Goal: Task Accomplishment & Management: Manage account settings

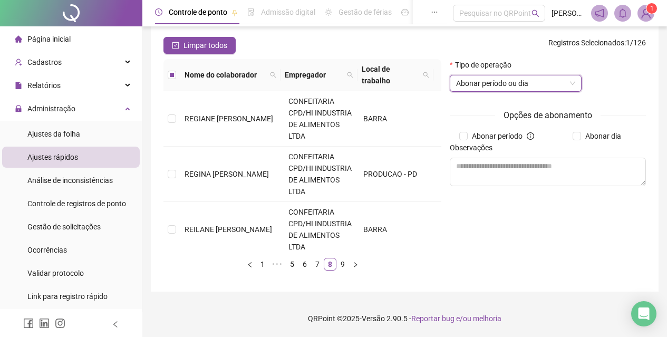
scroll to position [317, 0]
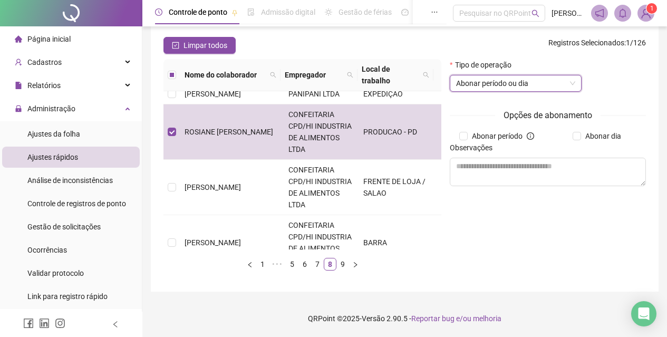
click at [63, 41] on span "Página inicial" at bounding box center [48, 39] width 43 height 8
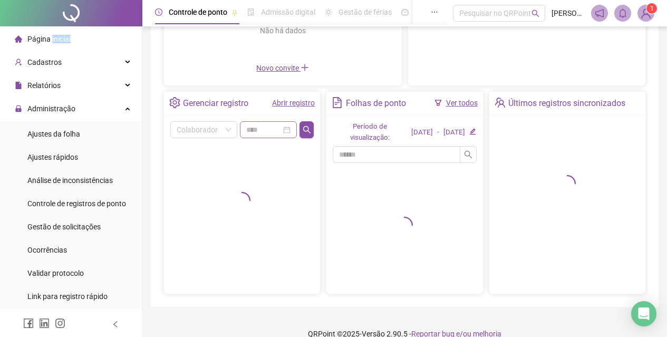
scroll to position [179, 0]
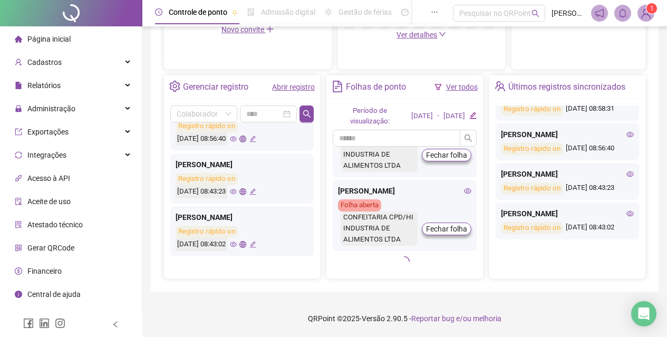
scroll to position [623, 0]
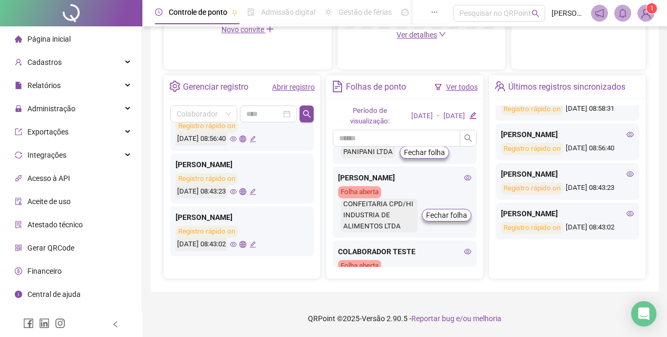
click at [93, 48] on li "Página inicial" at bounding box center [71, 38] width 138 height 21
click at [94, 45] on li "Página inicial" at bounding box center [71, 38] width 138 height 21
click at [47, 36] on span "Página inicial" at bounding box center [48, 39] width 43 height 8
click at [75, 295] on span "Central de ajuda" at bounding box center [53, 294] width 53 height 8
click at [94, 103] on div "Administração" at bounding box center [71, 108] width 138 height 21
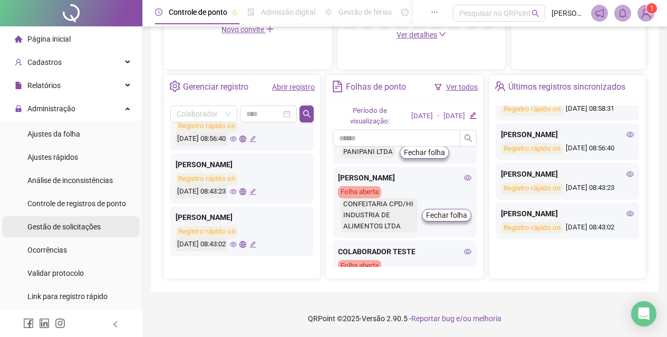
click at [83, 223] on span "Gestão de solicitações" at bounding box center [63, 227] width 73 height 8
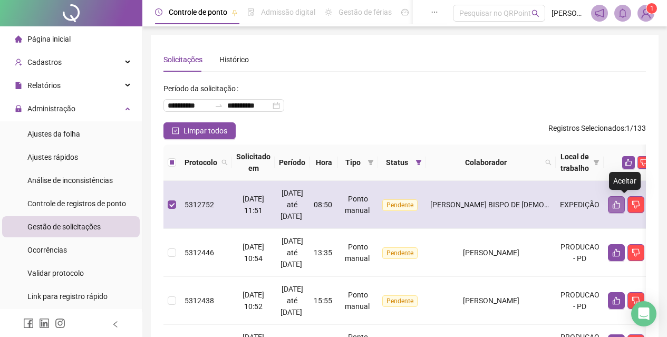
click at [621, 207] on icon "like" at bounding box center [617, 204] width 8 height 8
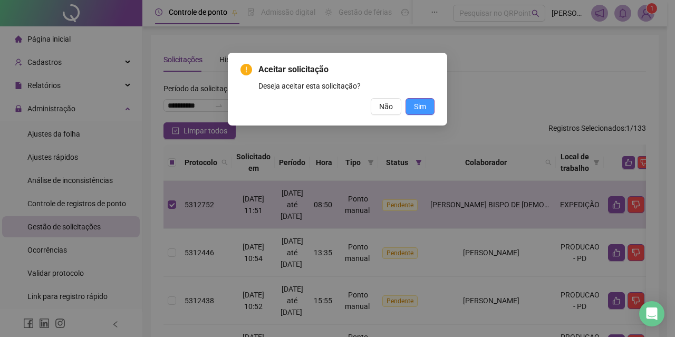
click at [418, 110] on span "Sim" at bounding box center [420, 107] width 12 height 12
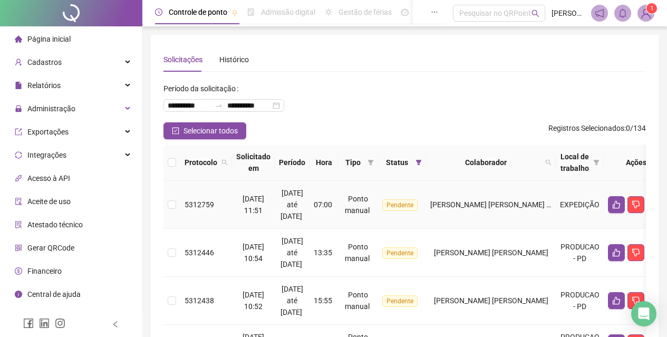
click at [181, 209] on td "5312759" at bounding box center [206, 205] width 52 height 48
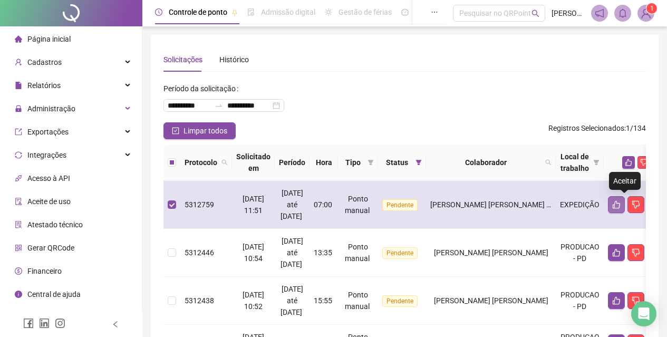
click at [621, 203] on icon "like" at bounding box center [617, 204] width 8 height 8
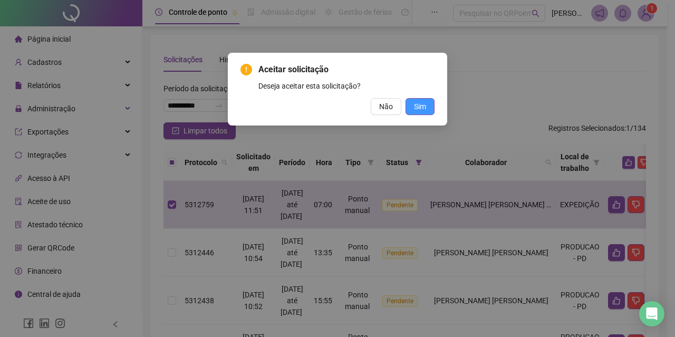
click at [429, 110] on button "Sim" at bounding box center [420, 106] width 29 height 17
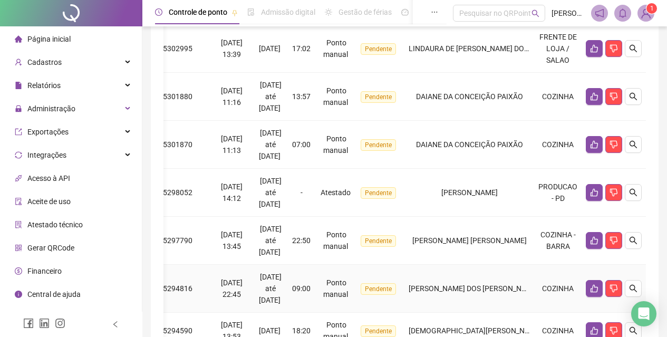
scroll to position [270, 0]
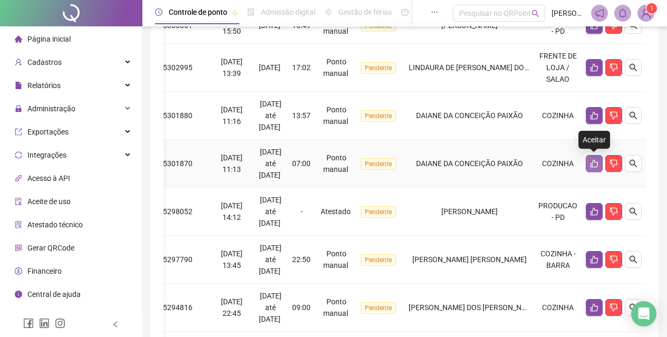
click at [592, 165] on icon "like" at bounding box center [594, 163] width 8 height 8
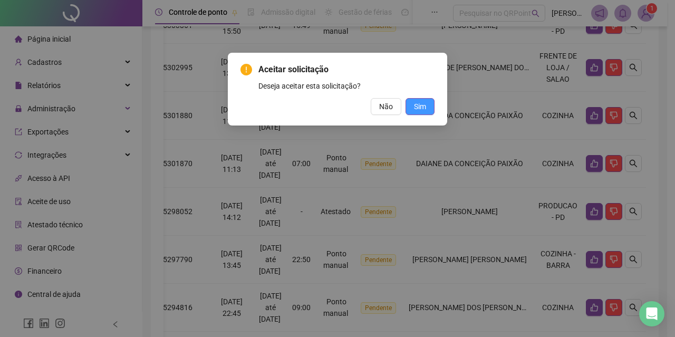
click at [430, 106] on button "Sim" at bounding box center [420, 106] width 29 height 17
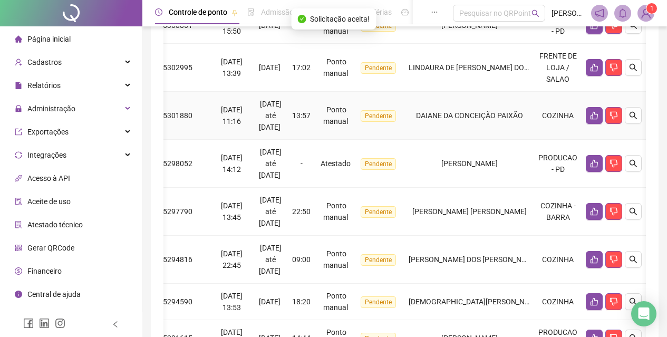
scroll to position [0, 21]
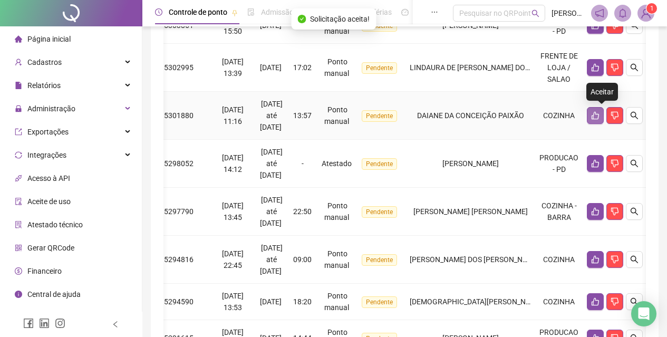
click at [596, 115] on button "button" at bounding box center [595, 115] width 17 height 17
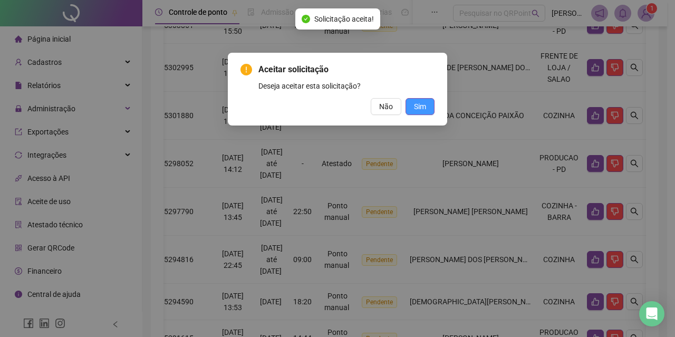
click at [418, 104] on span "Sim" at bounding box center [420, 107] width 12 height 12
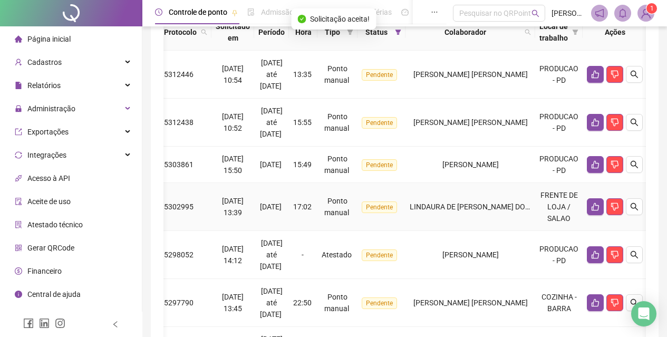
scroll to position [111, 0]
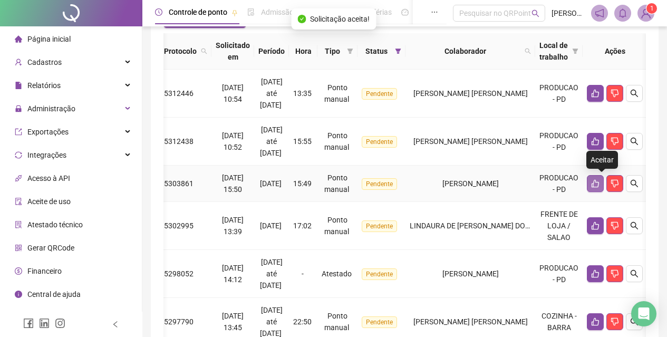
click at [599, 180] on icon "like" at bounding box center [595, 183] width 8 height 8
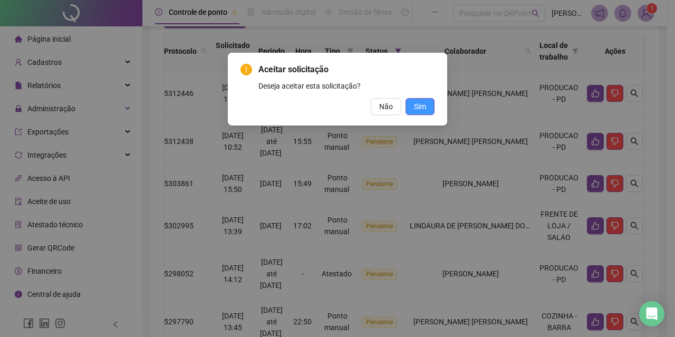
click at [423, 109] on span "Sim" at bounding box center [420, 107] width 12 height 12
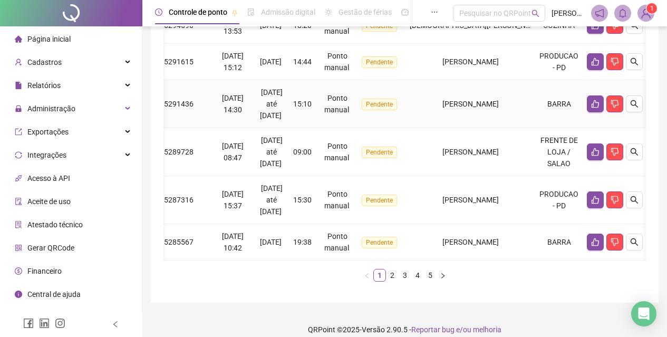
scroll to position [481, 0]
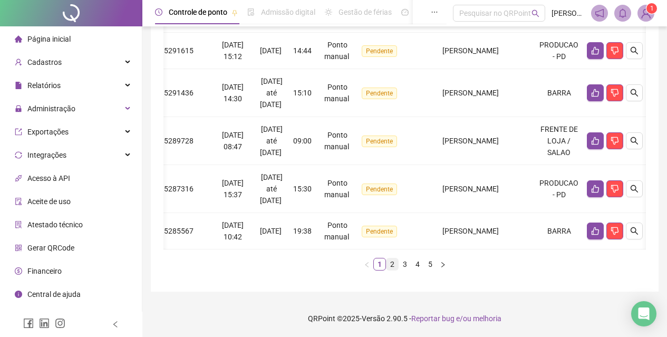
click at [389, 266] on link "2" at bounding box center [393, 265] width 12 height 12
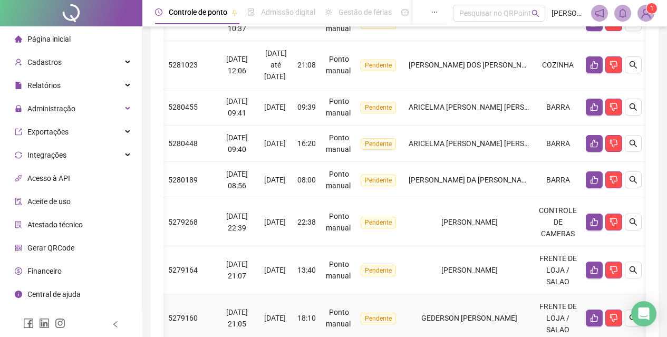
scroll to position [194, 0]
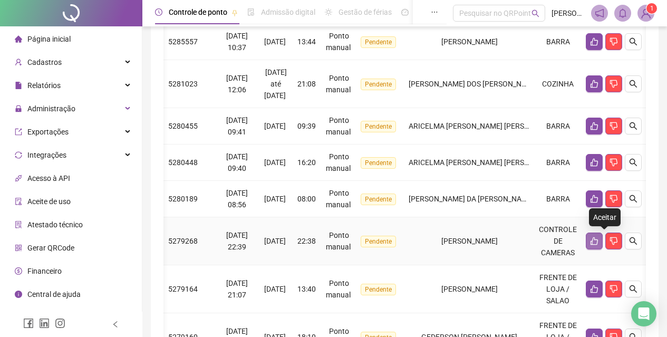
click at [598, 242] on icon "like" at bounding box center [594, 241] width 7 height 8
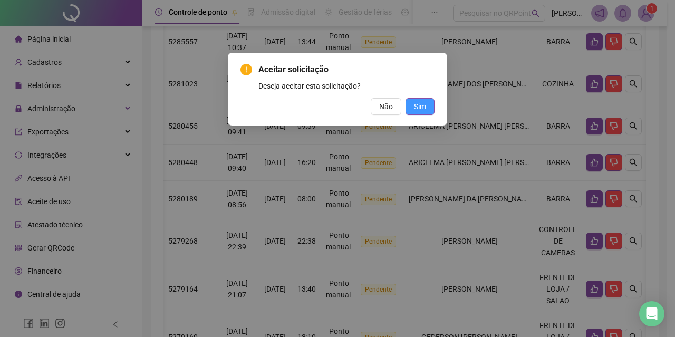
click at [420, 102] on span "Sim" at bounding box center [420, 107] width 12 height 12
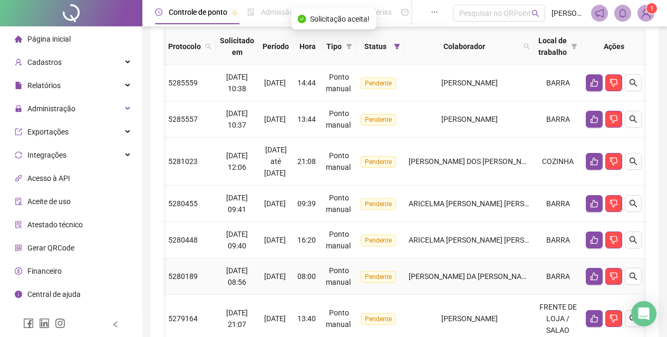
scroll to position [88, 0]
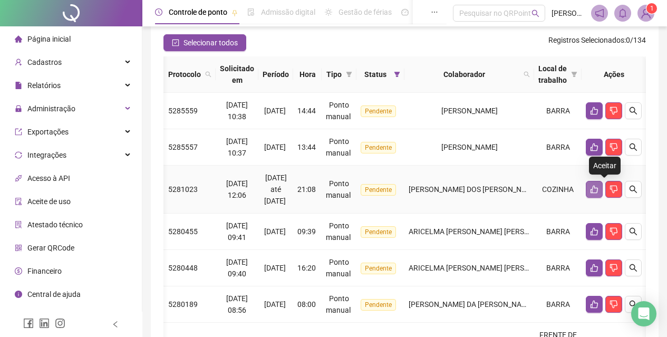
click at [598, 190] on icon "like" at bounding box center [594, 190] width 7 height 8
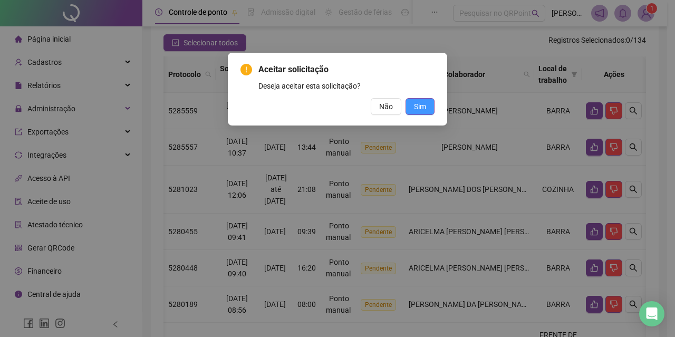
click at [421, 109] on span "Sim" at bounding box center [420, 107] width 12 height 12
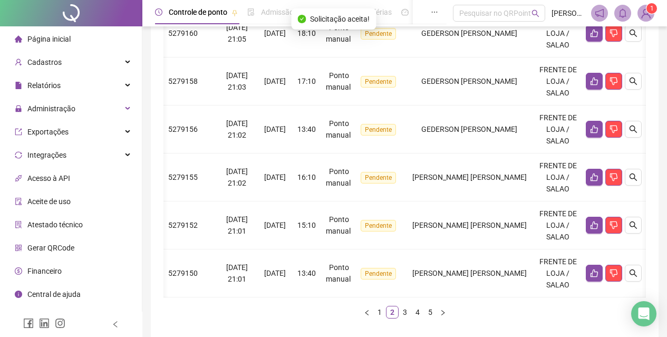
scroll to position [457, 0]
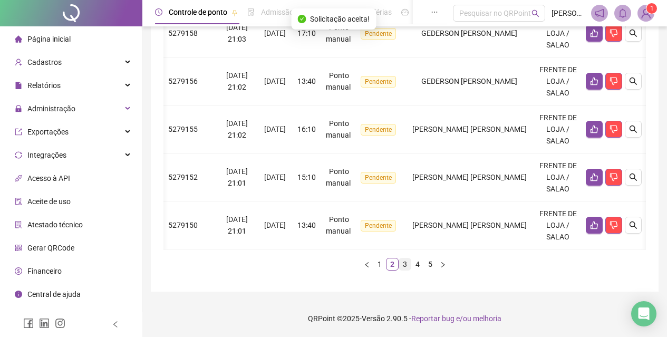
click at [408, 262] on link "3" at bounding box center [405, 265] width 12 height 12
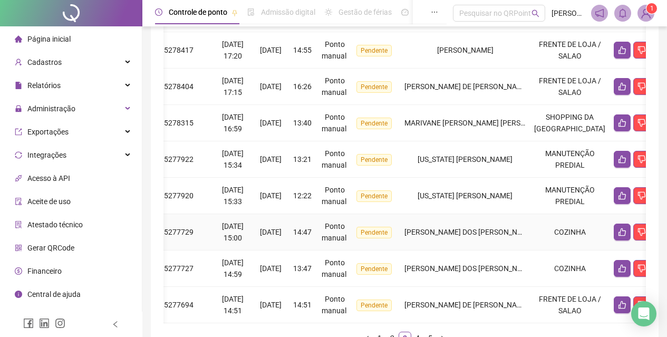
scroll to position [271, 0]
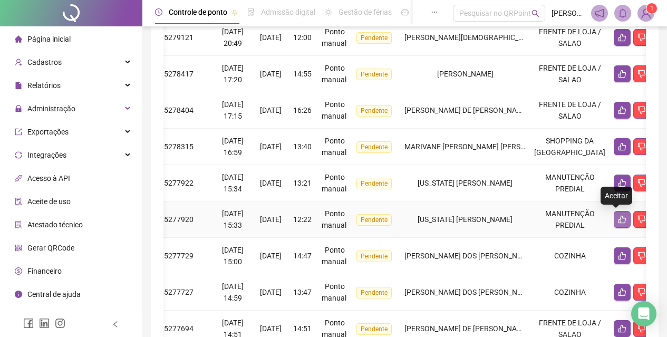
click at [618, 218] on icon "like" at bounding box center [622, 219] width 8 height 8
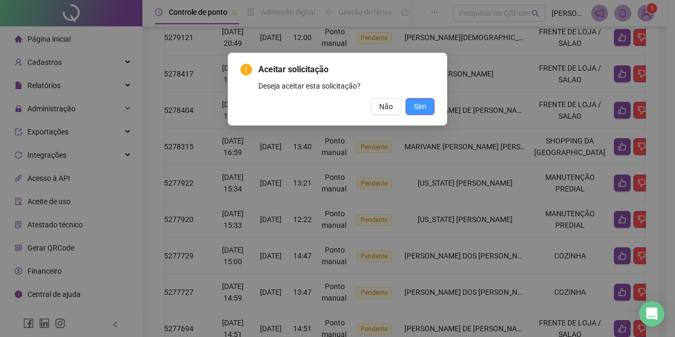
click at [422, 104] on span "Sim" at bounding box center [420, 107] width 12 height 12
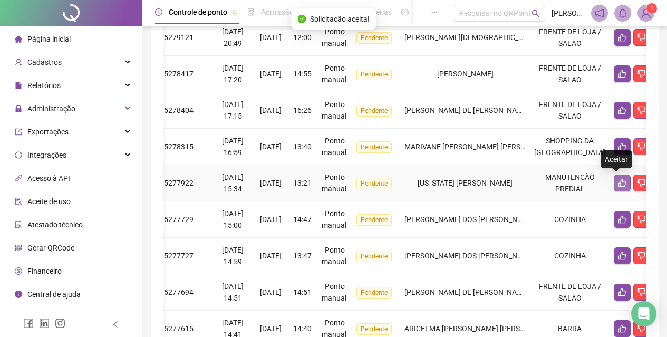
click at [618, 179] on icon "like" at bounding box center [622, 183] width 8 height 8
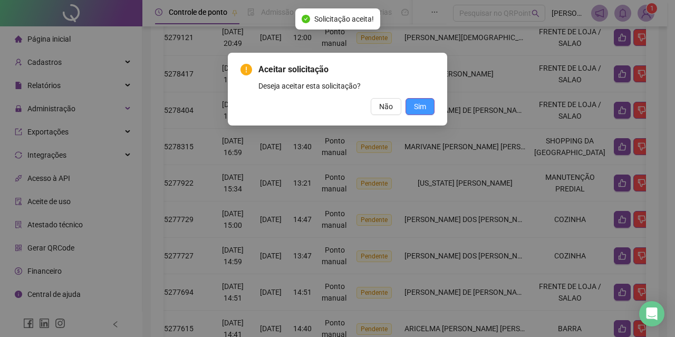
click at [425, 106] on span "Sim" at bounding box center [420, 107] width 12 height 12
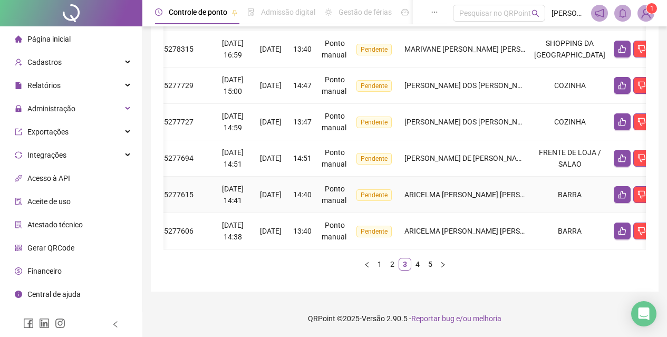
scroll to position [457, 0]
click at [420, 263] on link "4" at bounding box center [418, 265] width 12 height 12
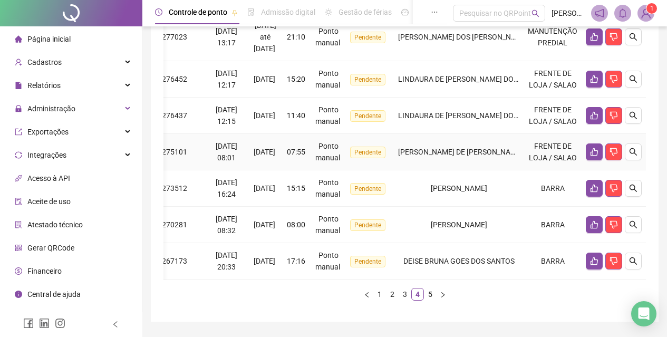
scroll to position [388, 0]
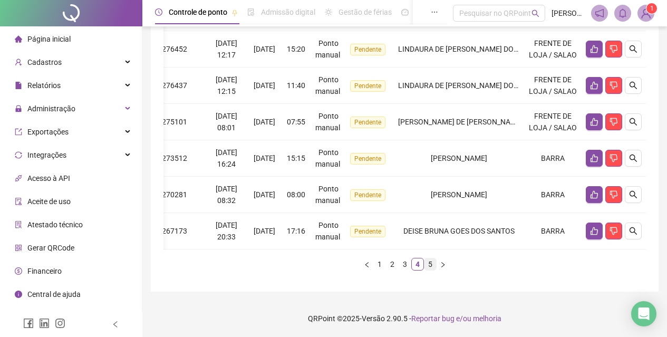
click at [427, 267] on link "5" at bounding box center [431, 265] width 12 height 12
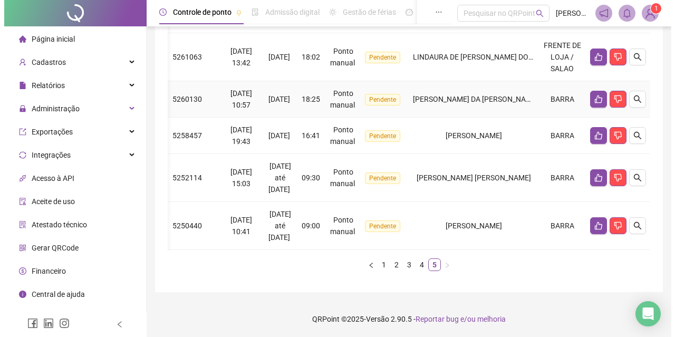
scroll to position [252, 0]
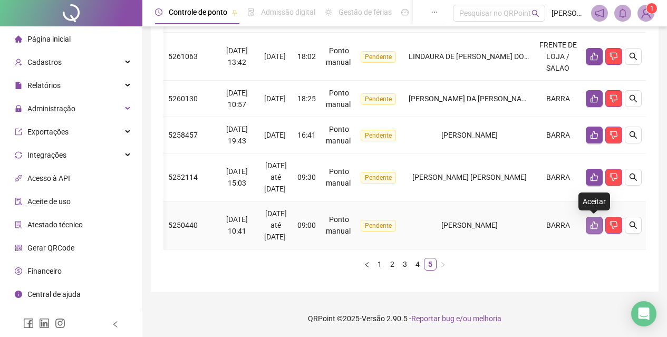
click at [597, 221] on icon "like" at bounding box center [594, 225] width 8 height 8
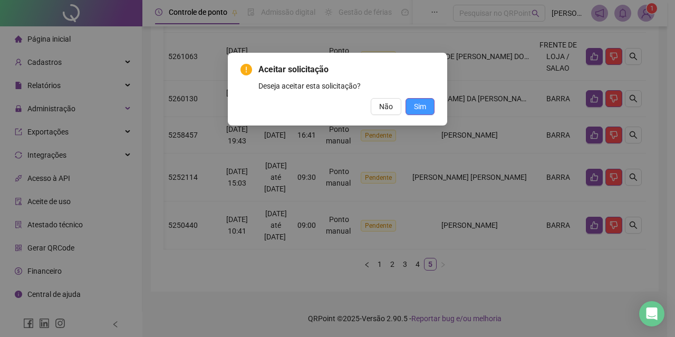
click at [428, 101] on button "Sim" at bounding box center [420, 106] width 29 height 17
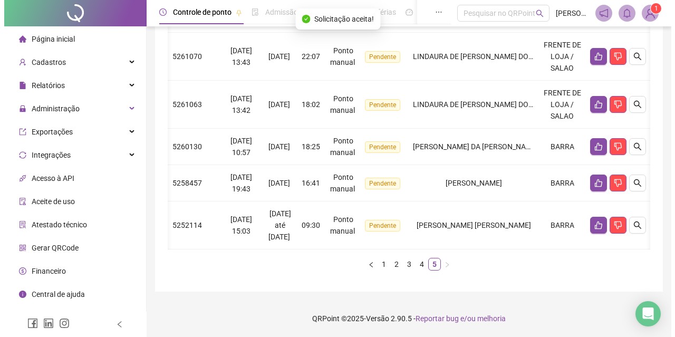
scroll to position [0, 31]
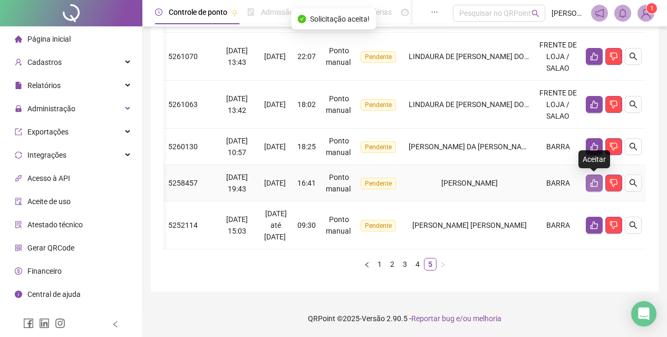
click at [591, 179] on icon "like" at bounding box center [594, 183] width 8 height 8
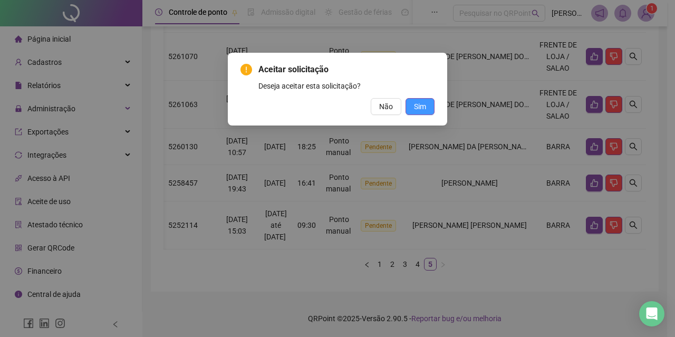
click at [422, 104] on span "Sim" at bounding box center [420, 107] width 12 height 12
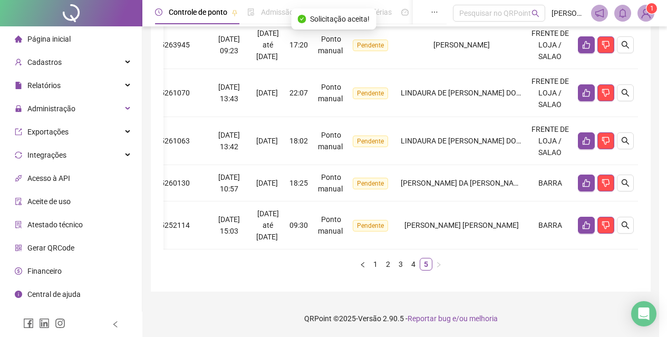
scroll to position [0, 23]
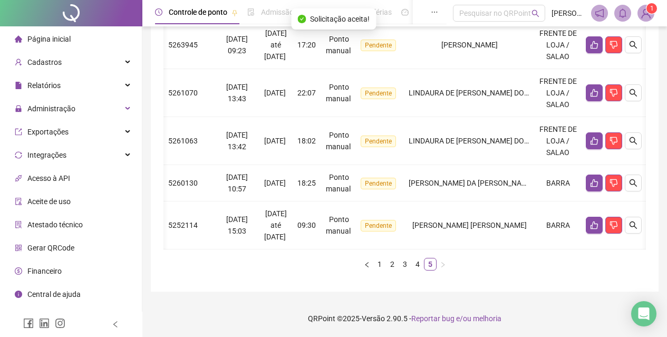
drag, startPoint x: 236, startPoint y: 250, endPoint x: 242, endPoint y: 243, distance: 8.7
click at [215, 247] on div "Protocolo Solicitado em Período Hora Tipo Status Colaborador Local de trabalho …" at bounding box center [405, 128] width 483 height 286
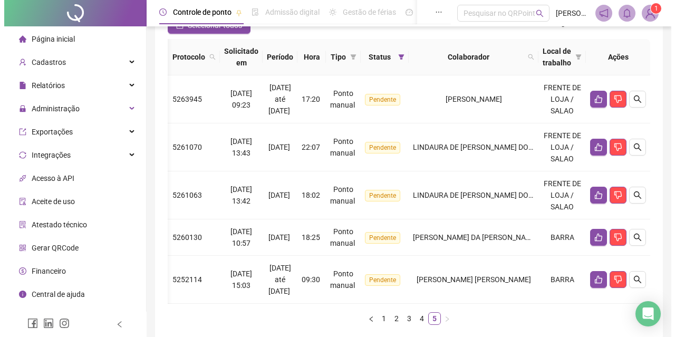
scroll to position [0, 23]
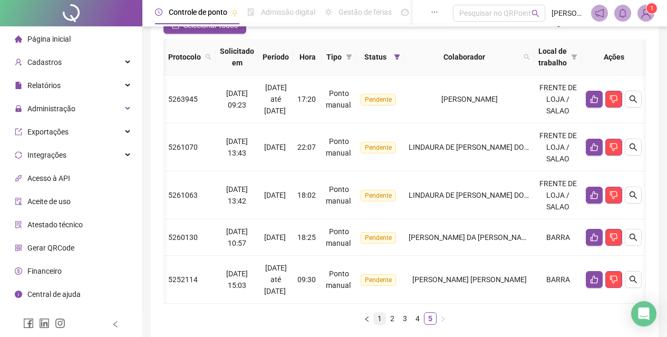
click at [380, 324] on link "1" at bounding box center [380, 319] width 12 height 12
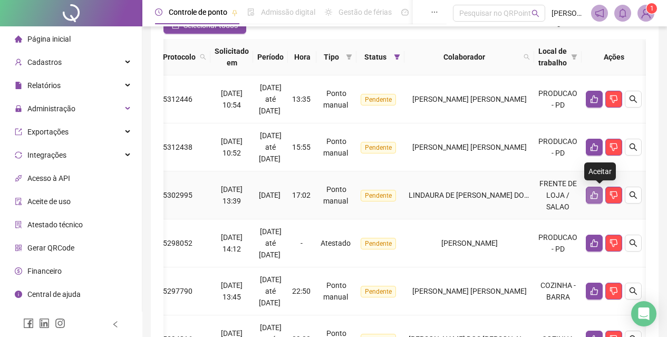
click at [598, 194] on icon "like" at bounding box center [594, 196] width 7 height 8
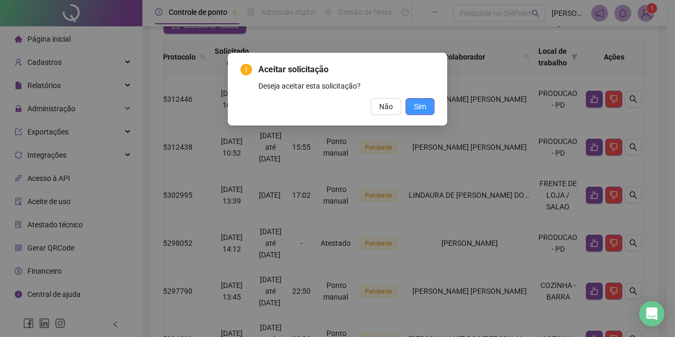
click at [424, 108] on span "Sim" at bounding box center [420, 107] width 12 height 12
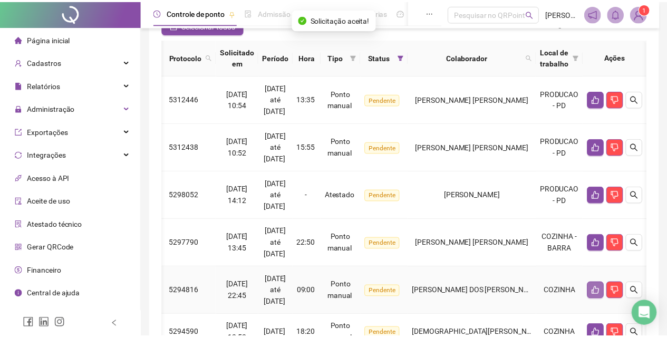
scroll to position [0, 1]
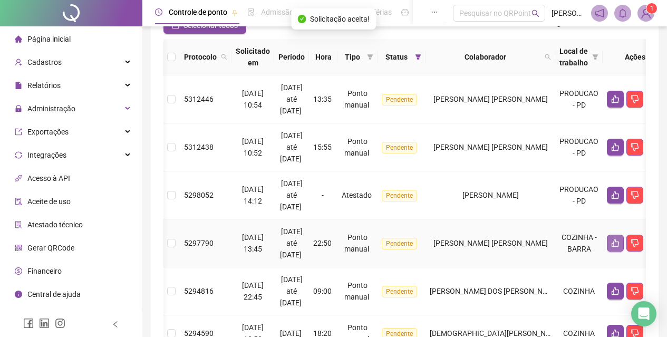
click at [611, 239] on icon "like" at bounding box center [615, 243] width 8 height 8
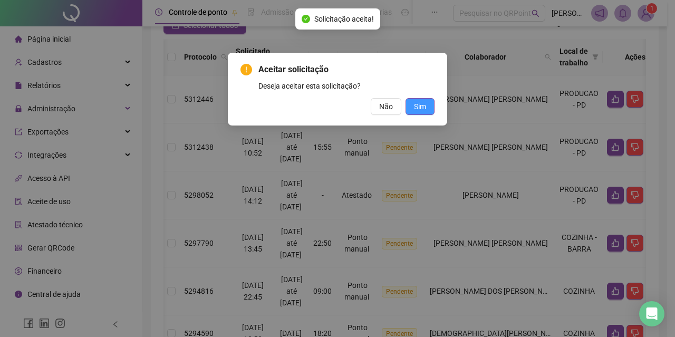
click at [427, 109] on button "Sim" at bounding box center [420, 106] width 29 height 17
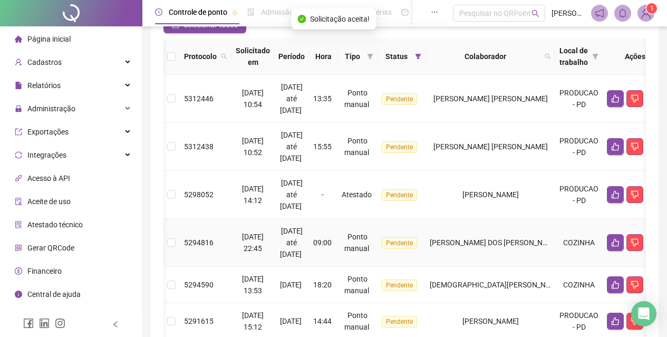
scroll to position [158, 0]
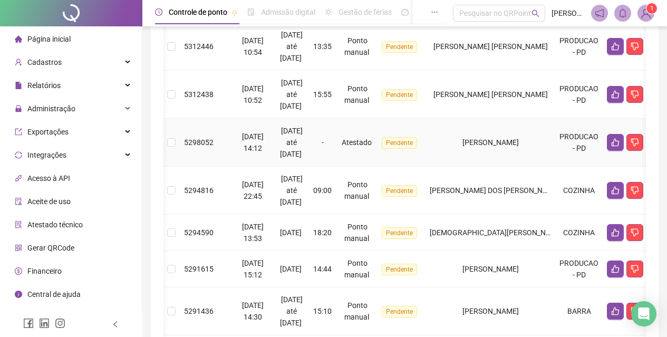
click at [303, 143] on span "18/08/2025 até 19/08/2025" at bounding box center [291, 143] width 23 height 32
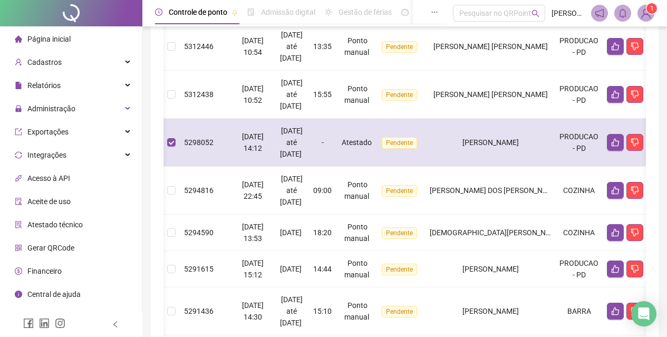
click at [365, 141] on span "Atestado" at bounding box center [357, 142] width 30 height 8
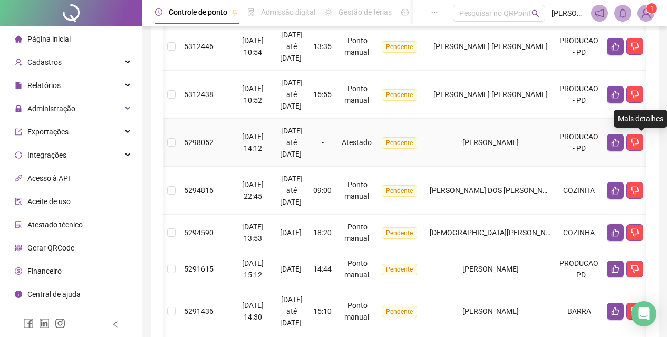
click at [651, 139] on icon "search" at bounding box center [654, 142] width 7 height 7
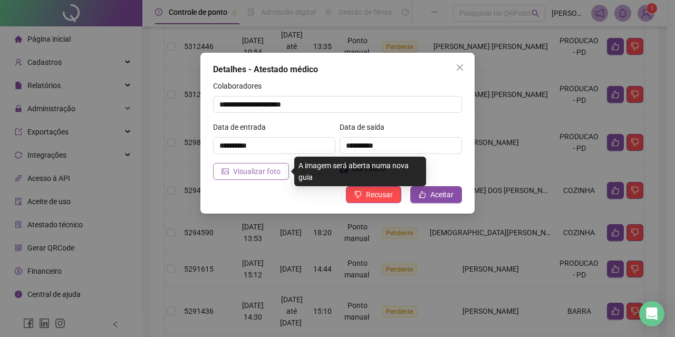
click at [284, 171] on button "Visualizar foto" at bounding box center [251, 171] width 76 height 17
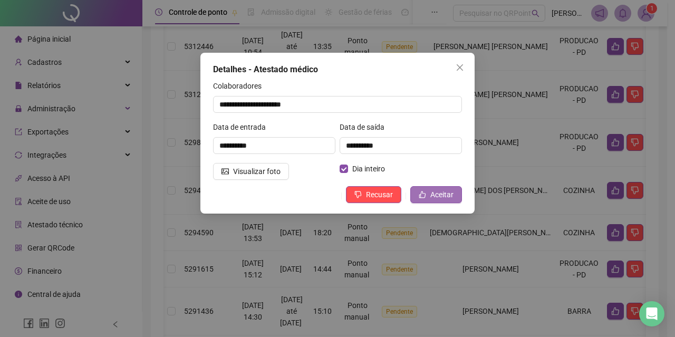
click at [432, 190] on span "Aceitar" at bounding box center [442, 195] width 23 height 12
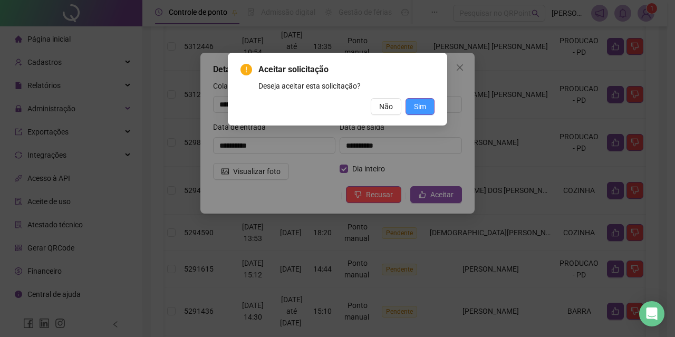
click at [415, 105] on span "Sim" at bounding box center [420, 107] width 12 height 12
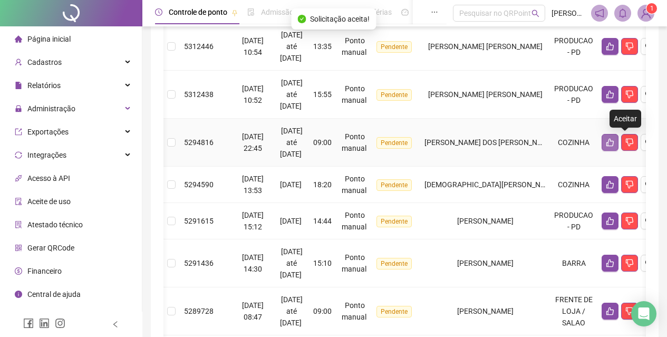
click at [615, 140] on icon "like" at bounding box center [610, 142] width 8 height 8
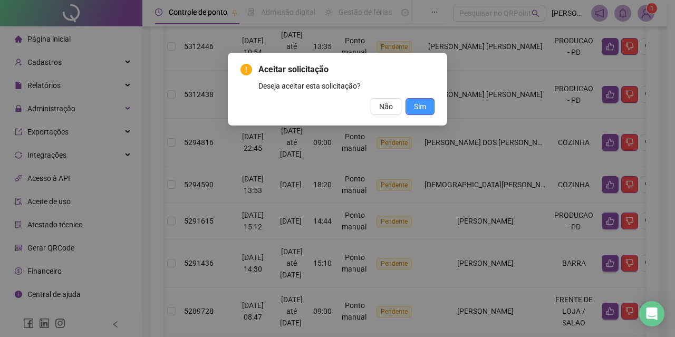
click at [421, 109] on span "Sim" at bounding box center [420, 107] width 12 height 12
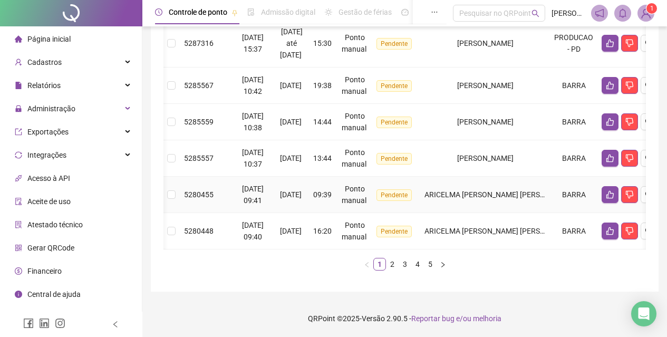
scroll to position [434, 0]
drag, startPoint x: 265, startPoint y: 242, endPoint x: 232, endPoint y: 247, distance: 33.7
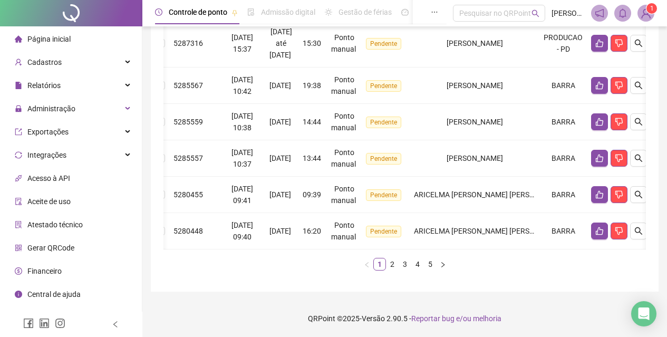
scroll to position [0, 0]
